Goal: Information Seeking & Learning: Learn about a topic

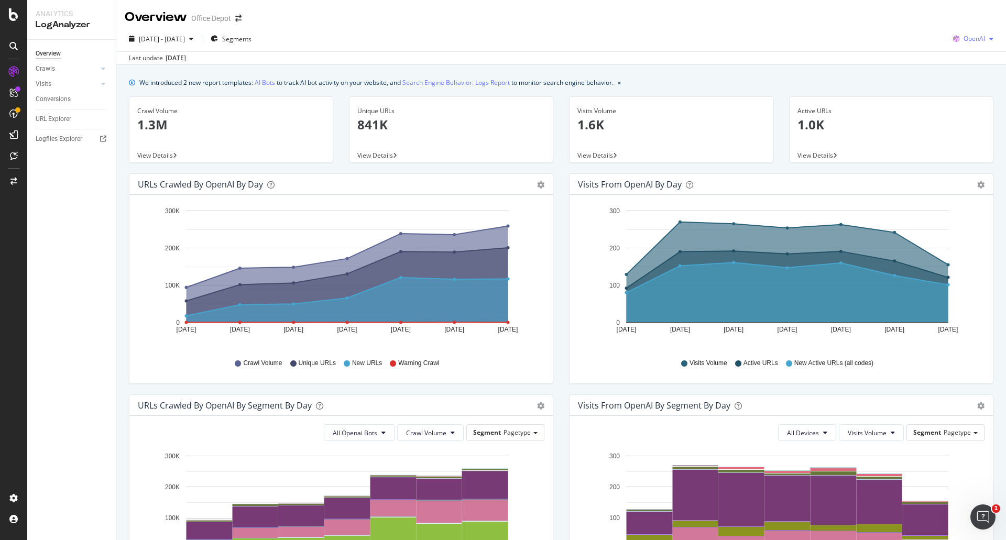
click at [984, 30] on button "OpenAI" at bounding box center [973, 38] width 49 height 17
click at [975, 111] on div "Other AI Bots" at bounding box center [965, 117] width 72 height 15
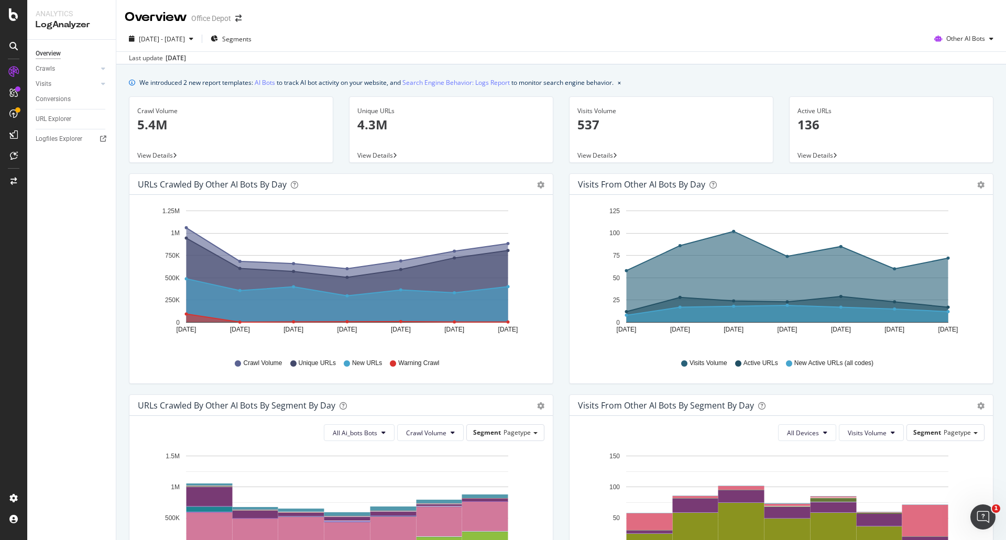
click at [186, 59] on div "Aug. 14, 2025" at bounding box center [176, 57] width 20 height 9
click at [185, 43] on span "[DATE] - [DATE]" at bounding box center [162, 39] width 46 height 9
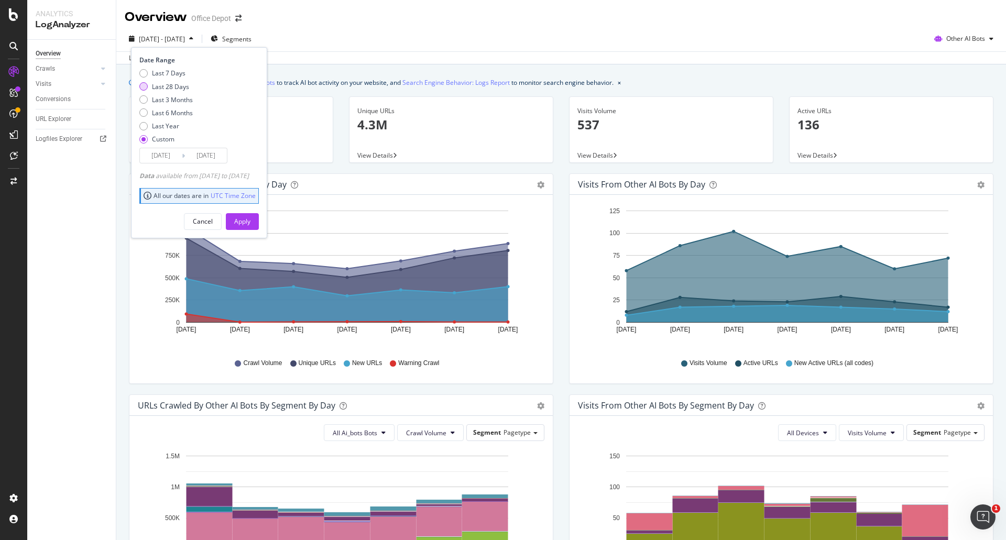
click at [170, 90] on div "Last 28 Days" at bounding box center [170, 86] width 37 height 9
type input "2025/07/18"
type input "2025/08/14"
drag, startPoint x: 188, startPoint y: 102, endPoint x: 195, endPoint y: 113, distance: 14.0
click at [188, 101] on div "Last 3 Months" at bounding box center [172, 99] width 41 height 9
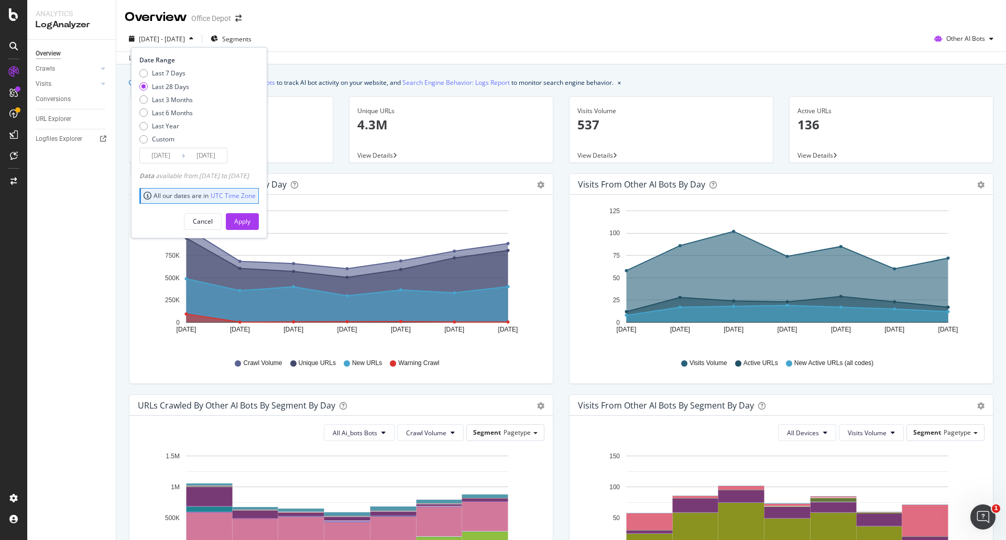
type input "2025/05/15"
click at [259, 223] on button "Apply" at bounding box center [242, 221] width 33 height 17
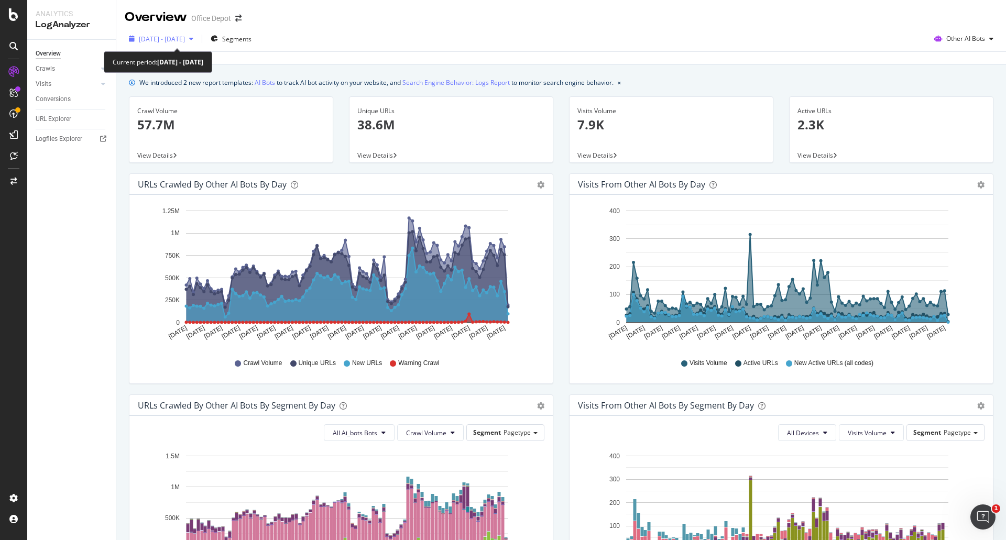
click at [187, 43] on div "2025 May. 15th - Aug. 14th" at bounding box center [161, 39] width 73 height 16
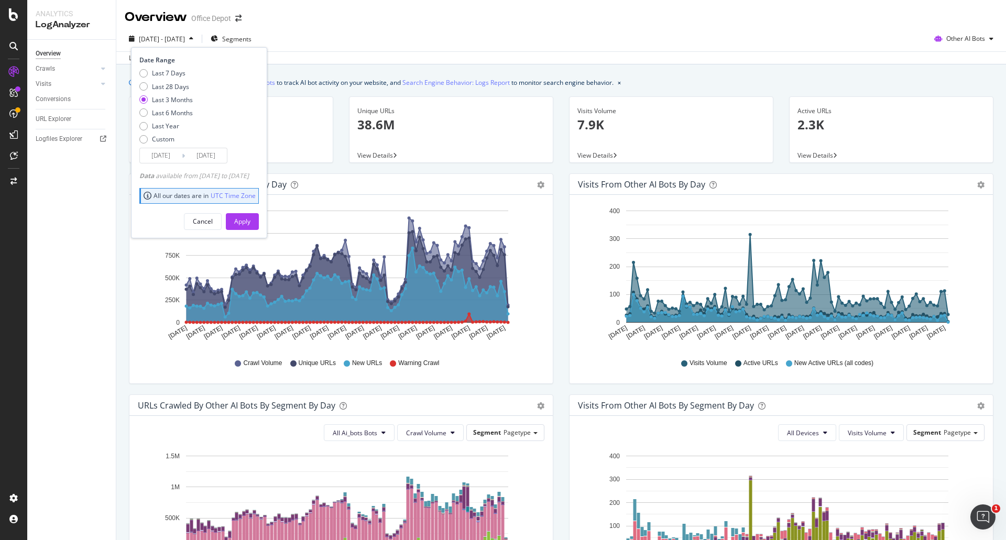
click at [336, 44] on div "2025 May. 15th - Aug. 14th Segments Date Range Last 7 Days Last 28 Days Last 3 …" at bounding box center [561, 40] width 890 height 21
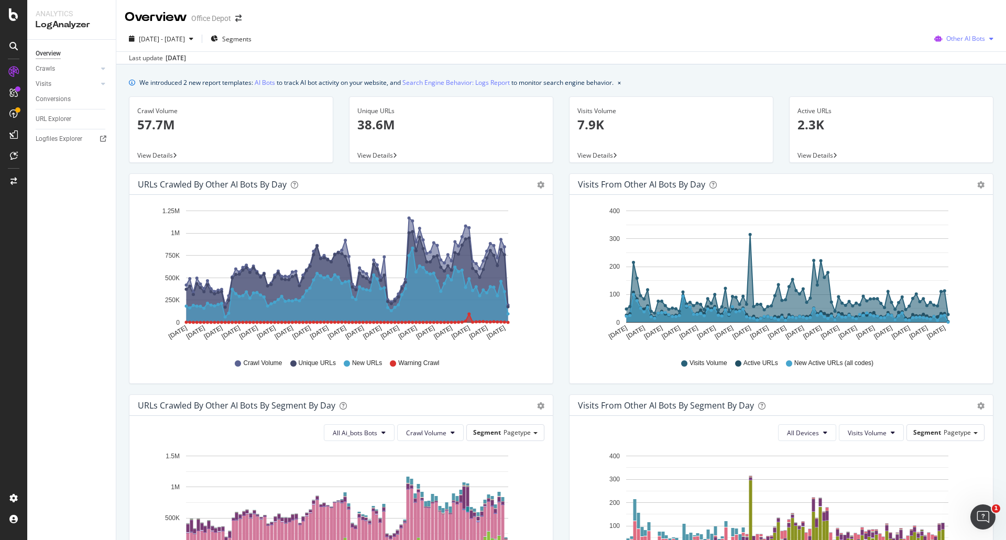
click at [946, 41] on span "Other AI Bots" at bounding box center [965, 38] width 39 height 9
click at [967, 96] on span "OpenAI" at bounding box center [968, 98] width 41 height 9
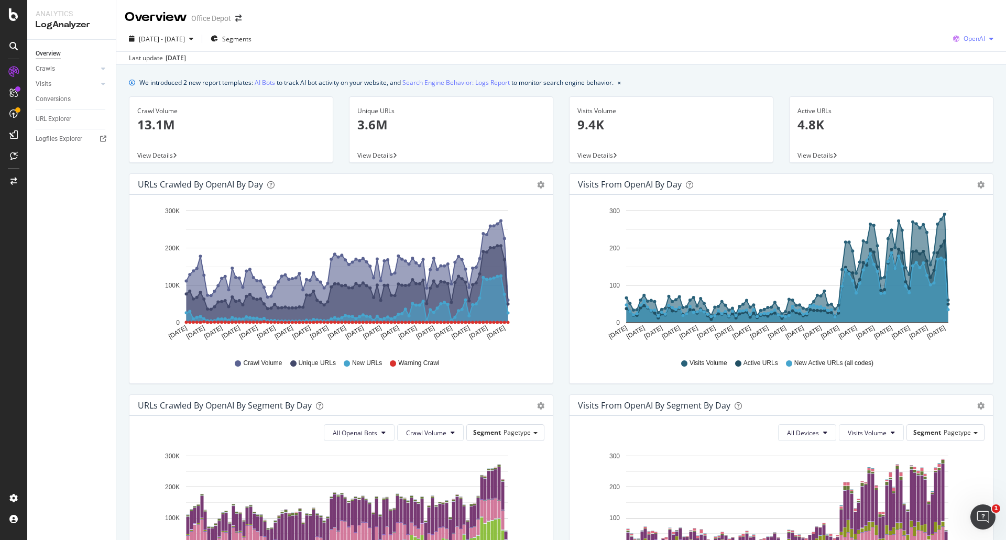
click at [964, 41] on span "OpenAI" at bounding box center [974, 38] width 21 height 9
click at [955, 67] on div "Google" at bounding box center [965, 59] width 72 height 15
